Goal: Check status: Check status

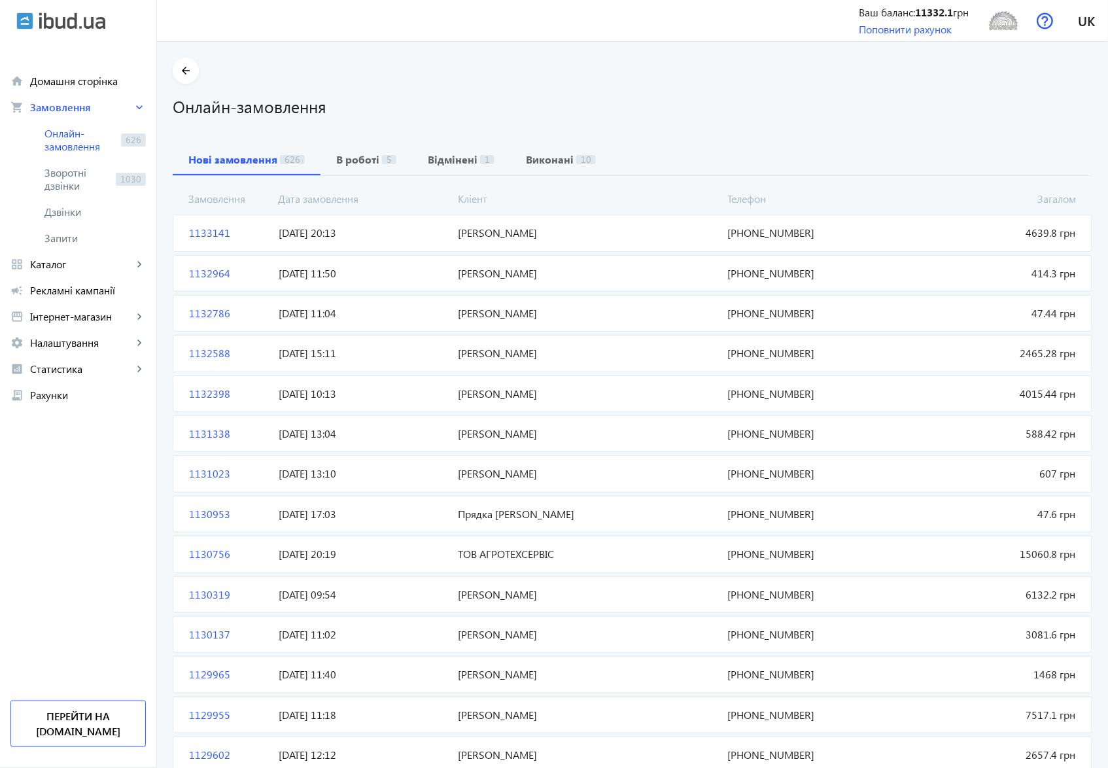
click at [197, 233] on span "1133141" at bounding box center [229, 233] width 90 height 14
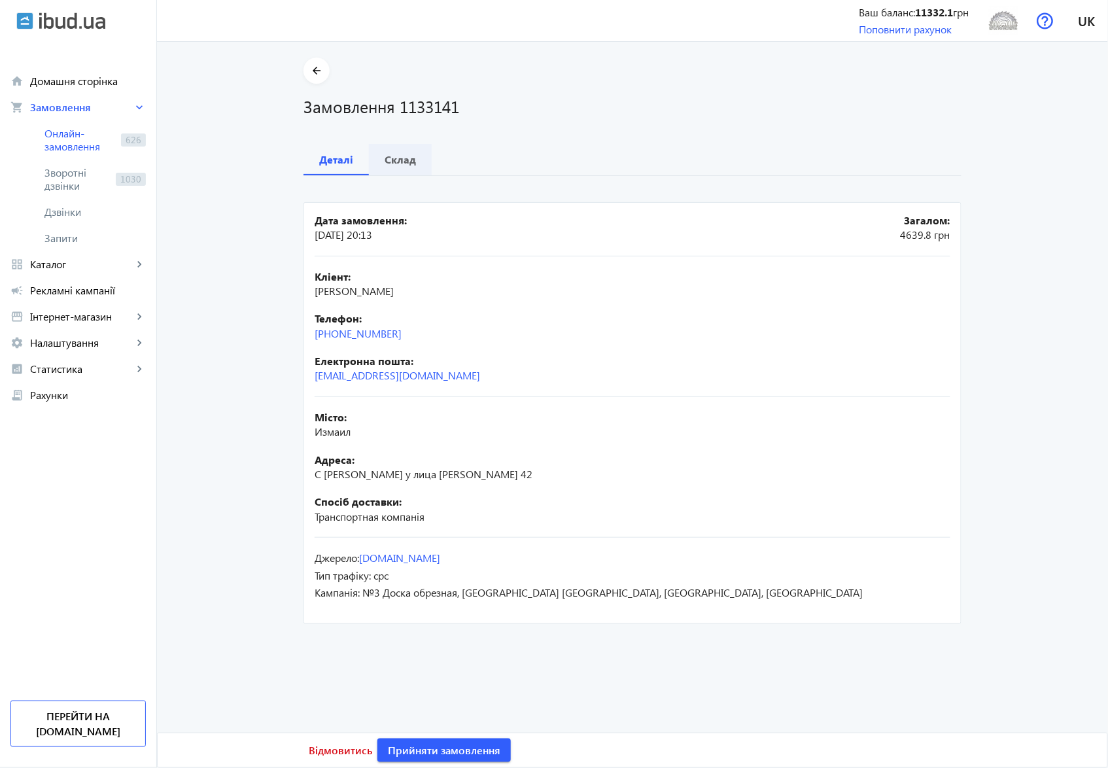
click at [396, 158] on b "Склад" at bounding box center [400, 159] width 31 height 10
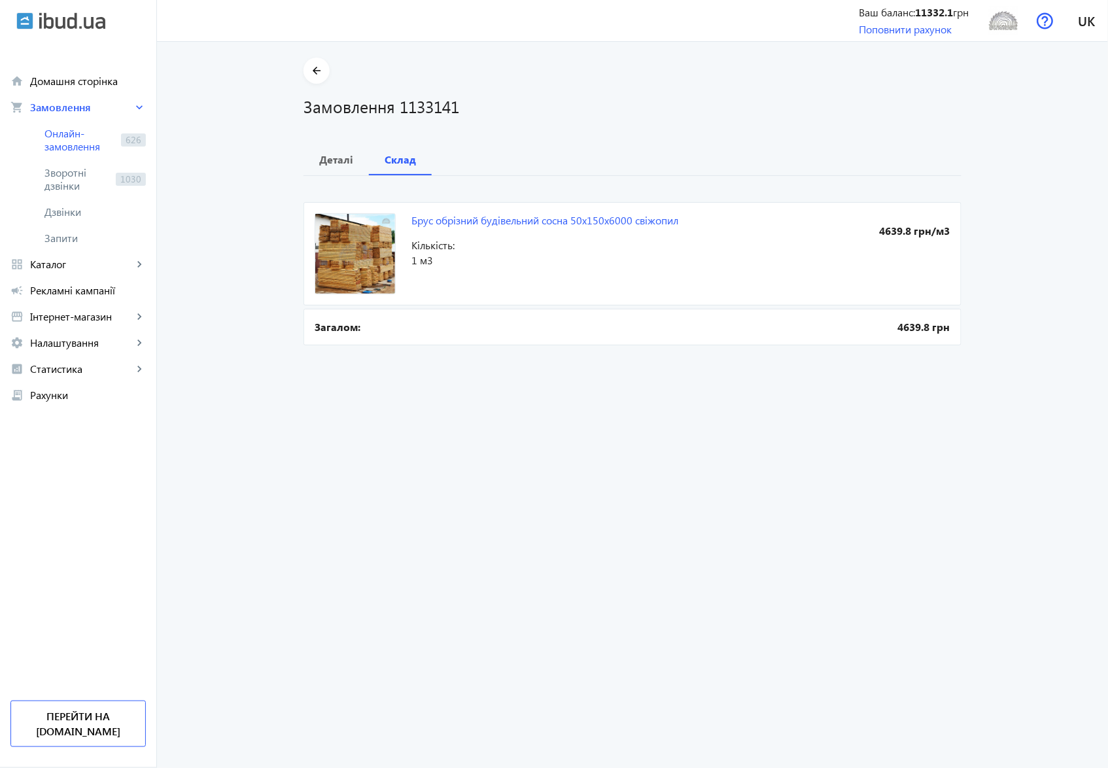
click at [398, 105] on h1 "Замовлення 1133141" at bounding box center [633, 106] width 658 height 23
click at [325, 161] on b "Деталі" at bounding box center [336, 159] width 34 height 10
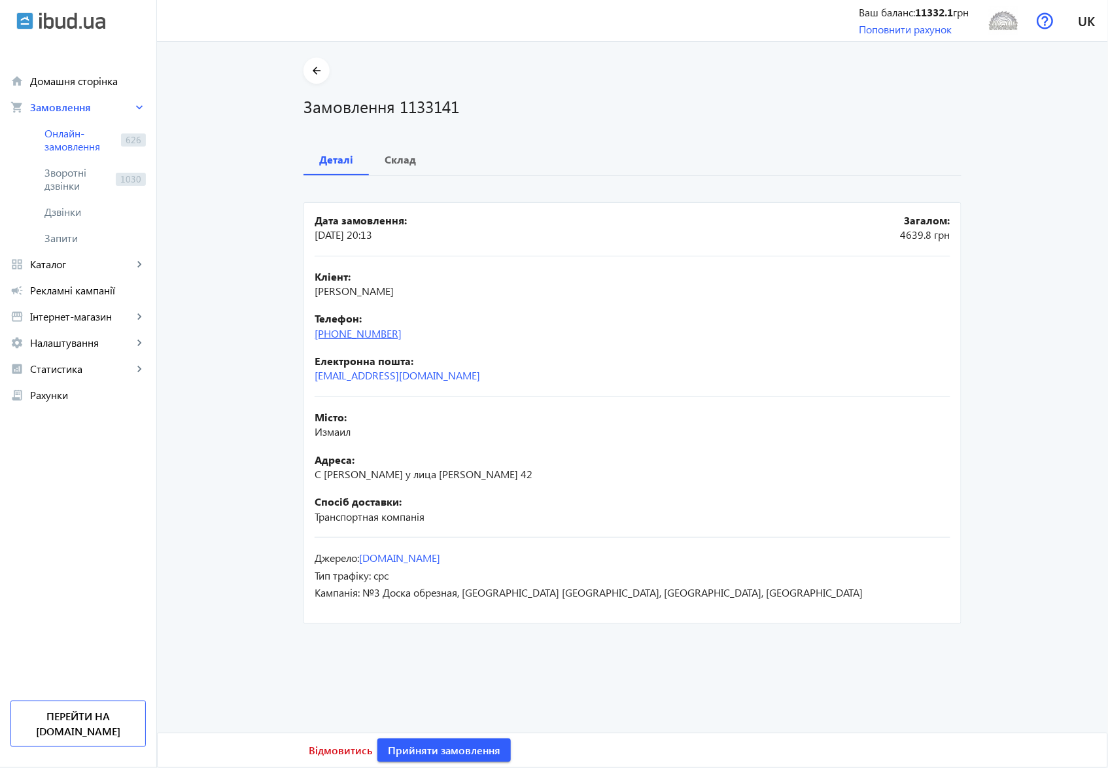
drag, startPoint x: 407, startPoint y: 338, endPoint x: 339, endPoint y: 333, distance: 68.2
click at [339, 333] on div "Телефон: [PHONE_NUMBER]" at bounding box center [633, 325] width 636 height 29
copy link "96)[PHONE_NUMBER]"
drag, startPoint x: 396, startPoint y: 110, endPoint x: 480, endPoint y: 108, distance: 83.8
click at [480, 108] on h1 "Замовлення 1133141" at bounding box center [633, 106] width 658 height 23
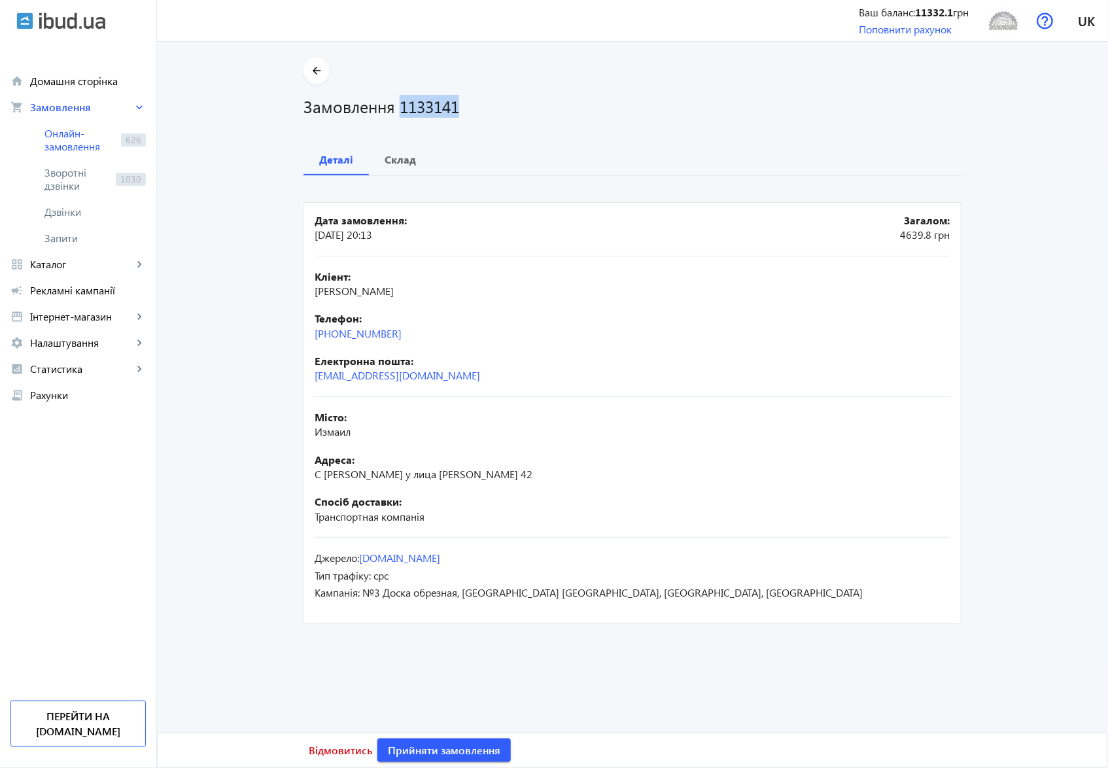
copy h1 "1133141"
click at [387, 162] on b "Склад" at bounding box center [400, 159] width 31 height 10
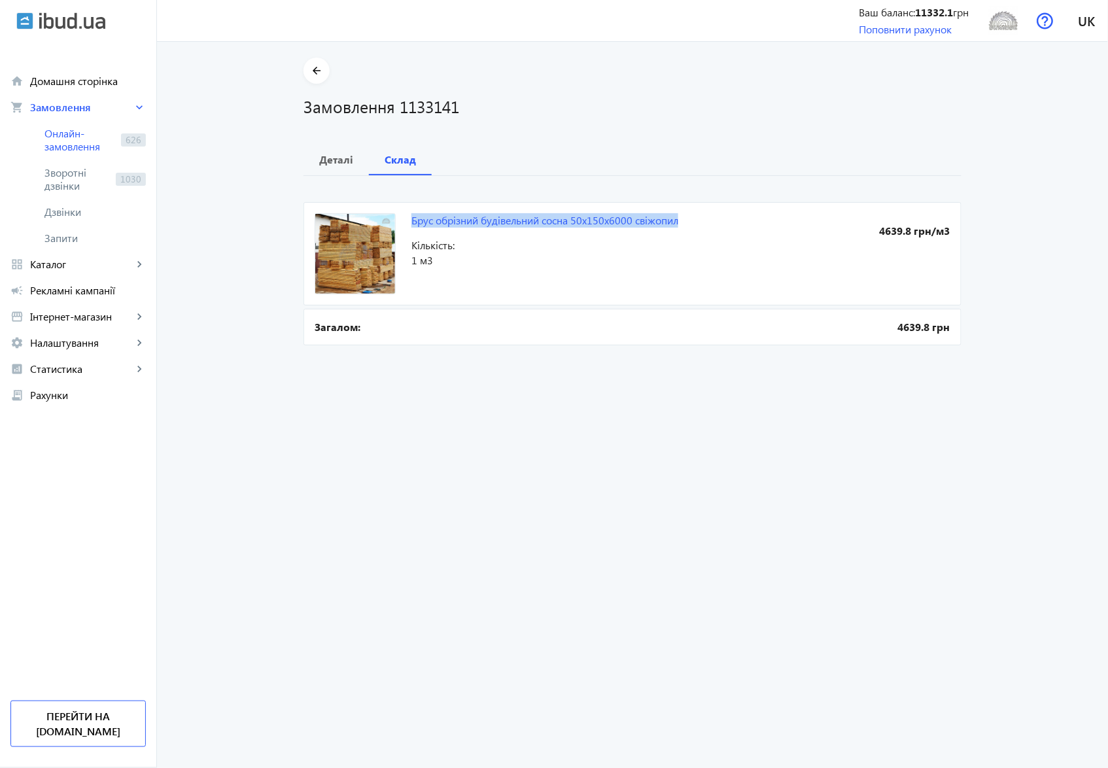
drag, startPoint x: 403, startPoint y: 220, endPoint x: 678, endPoint y: 221, distance: 275.5
click at [678, 221] on mat-card "Брус обрізний будівельний сосна 50х150х6000 свіжопил 4639.8 грн/м3 Кількість: 1…" at bounding box center [633, 253] width 658 height 103
copy link "Брус обрізний будівельний сосна 50х150х6000 свіжопил"
